Goal: Navigation & Orientation: Find specific page/section

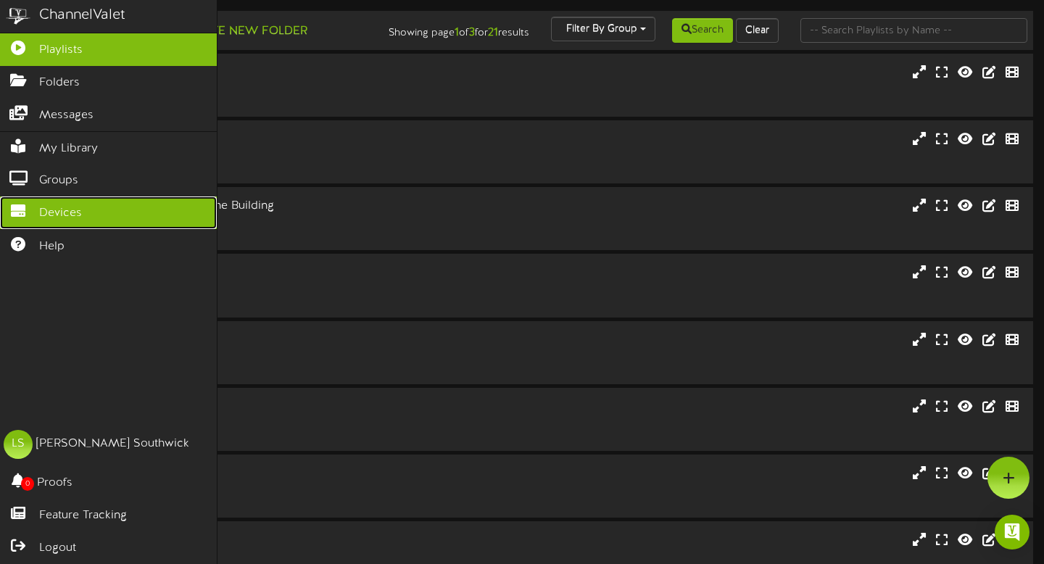
click at [29, 203] on link "Devices" at bounding box center [108, 212] width 217 height 33
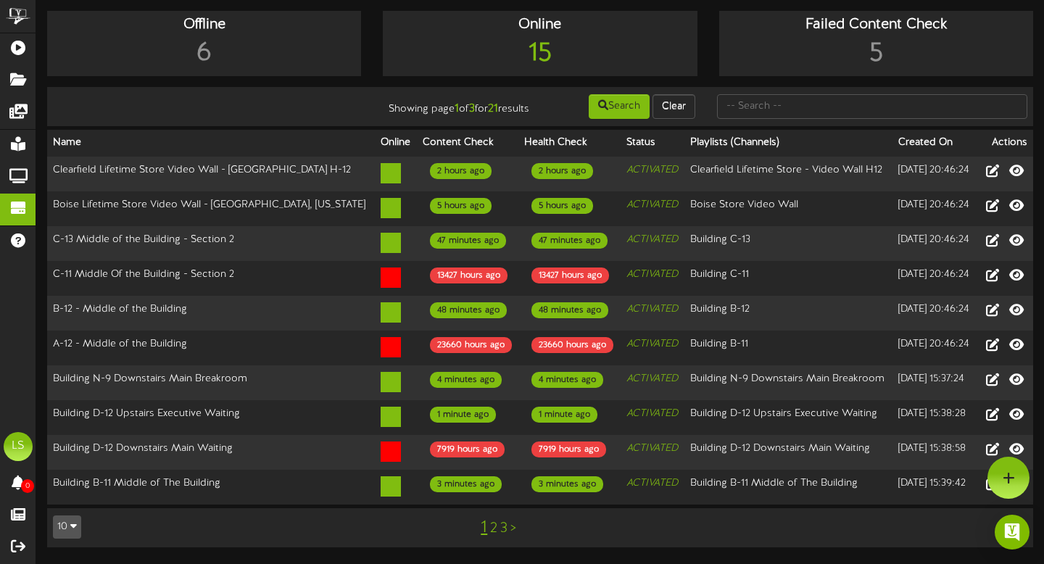
click at [493, 536] on link "2" at bounding box center [493, 528] width 7 height 16
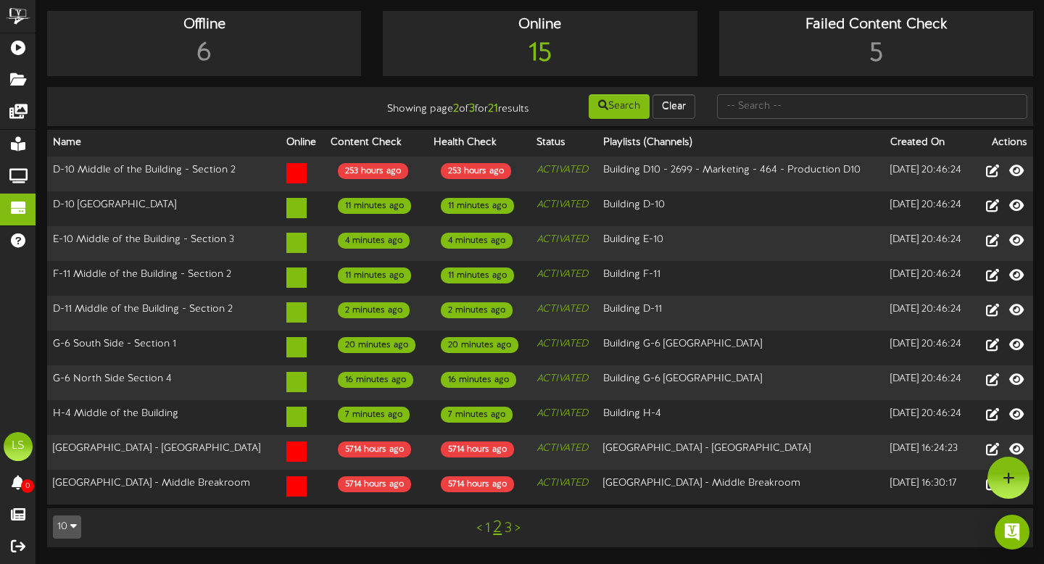
click at [510, 536] on link "3" at bounding box center [508, 528] width 7 height 16
